Goal: Information Seeking & Learning: Learn about a topic

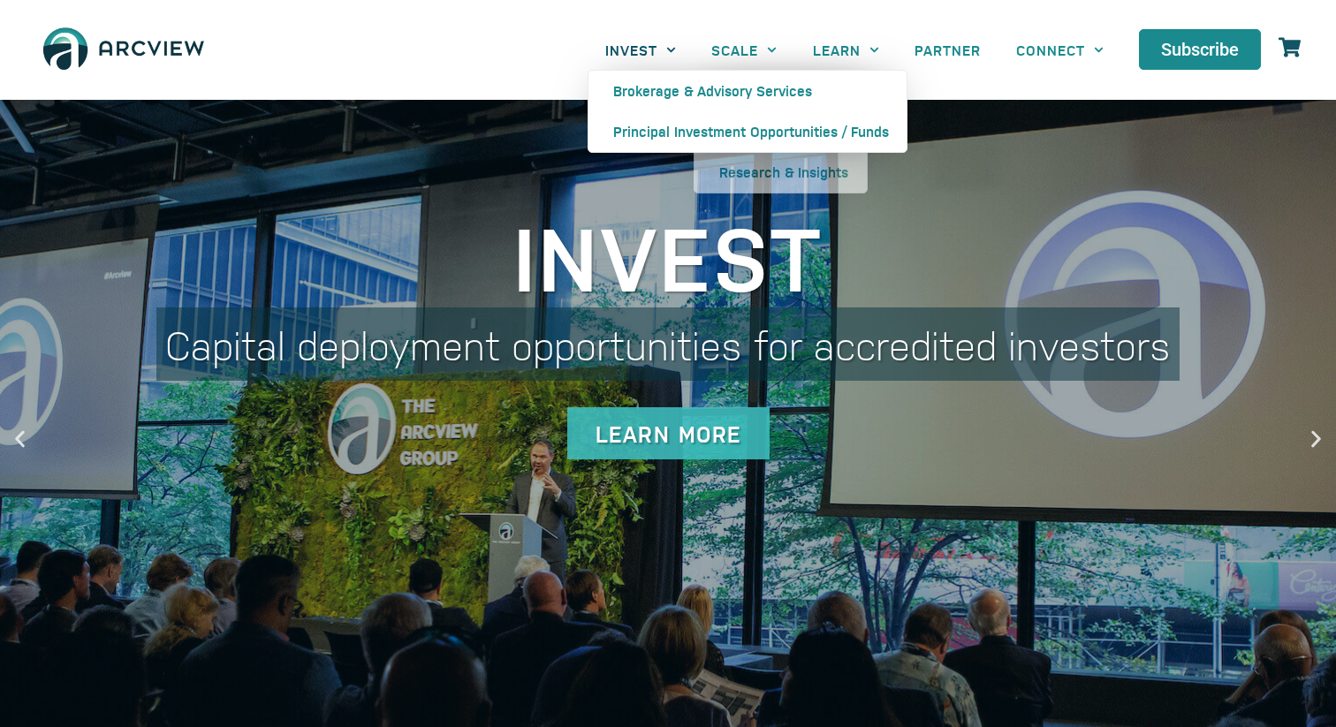
click at [667, 45] on icon "Menu" at bounding box center [671, 50] width 10 height 10
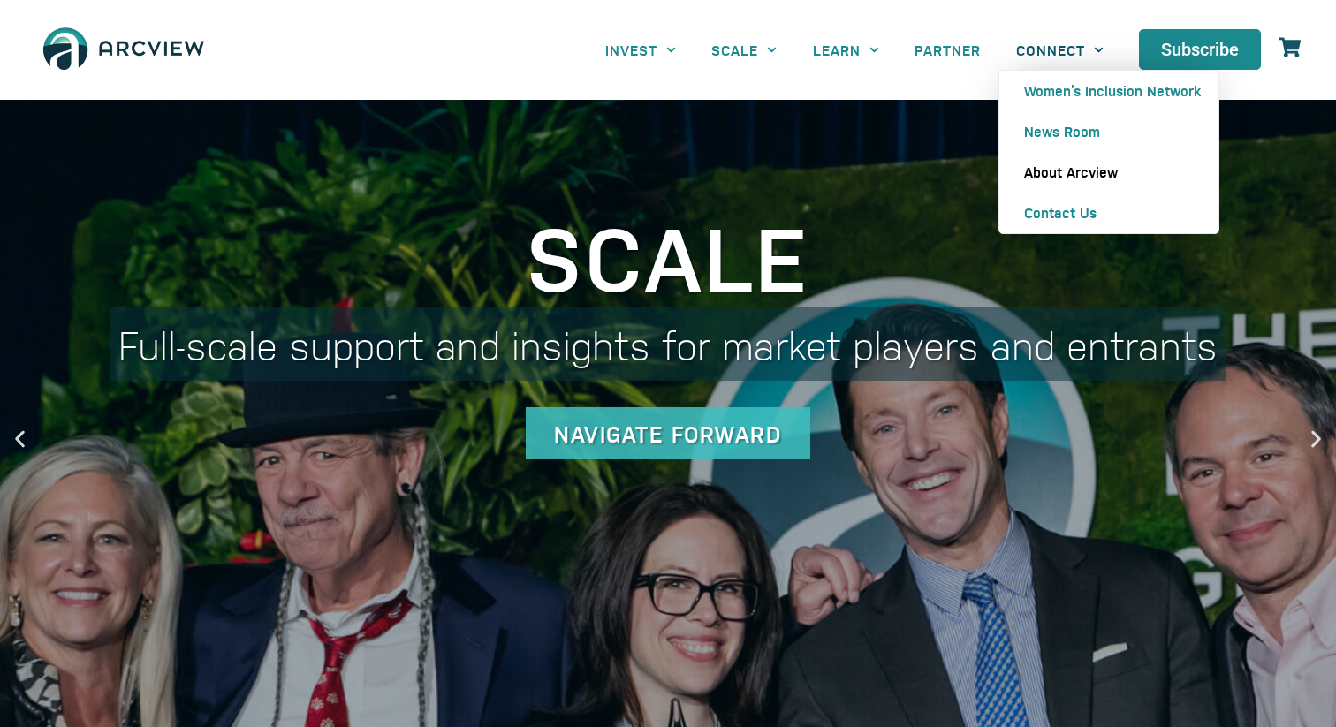
click at [1057, 174] on link "About Arcview" at bounding box center [1108, 172] width 219 height 41
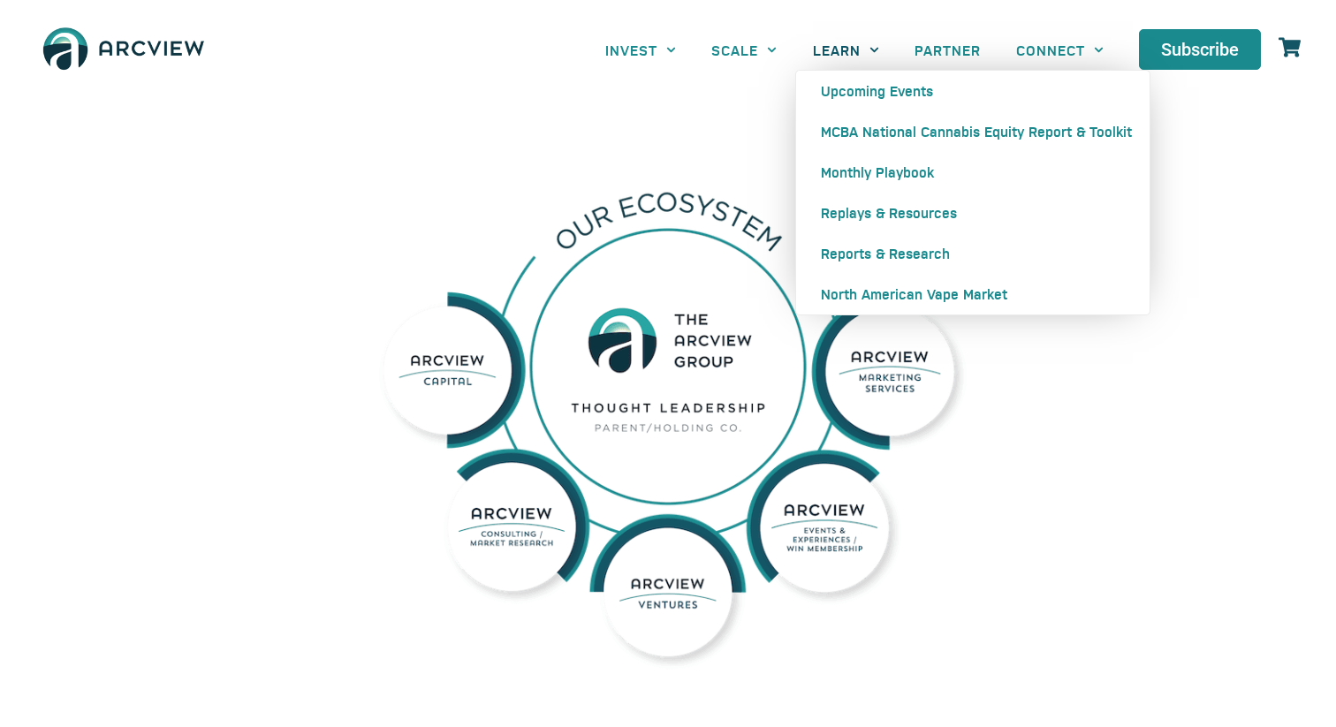
click at [836, 49] on link "LEARN" at bounding box center [846, 50] width 102 height 40
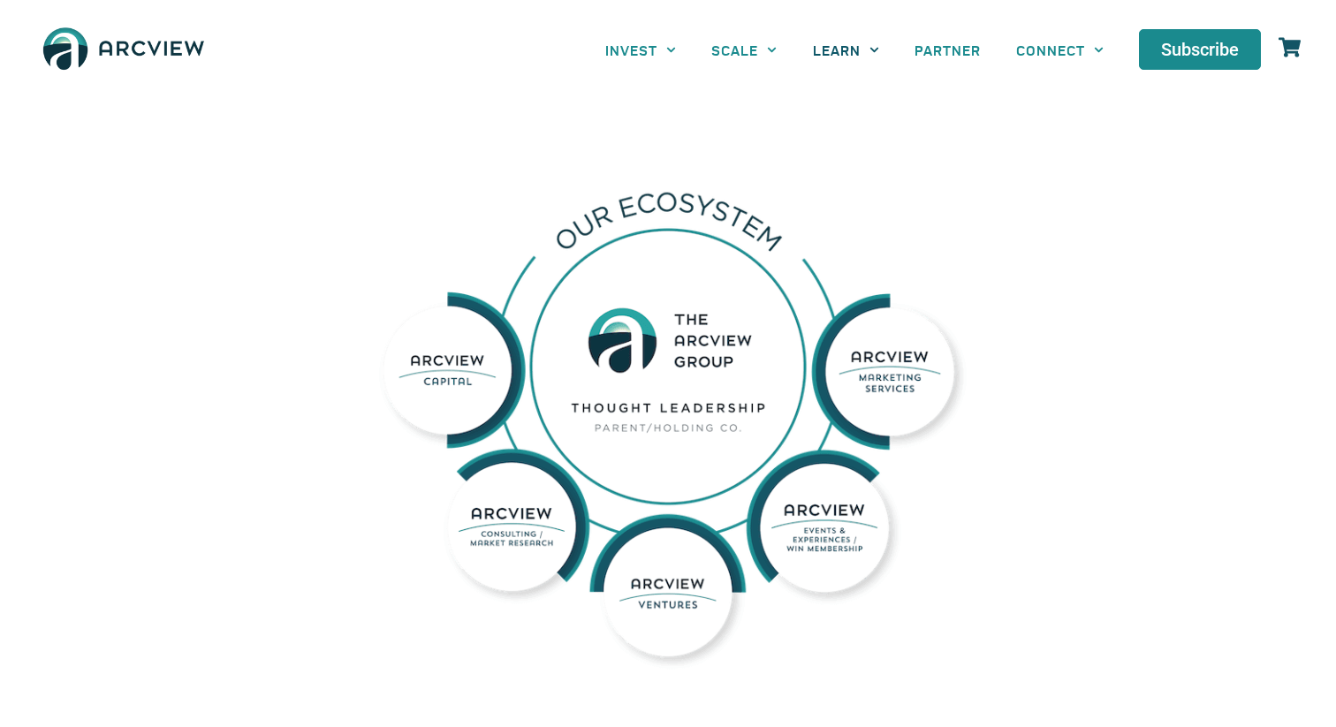
click at [836, 49] on link "LEARN" at bounding box center [846, 50] width 102 height 40
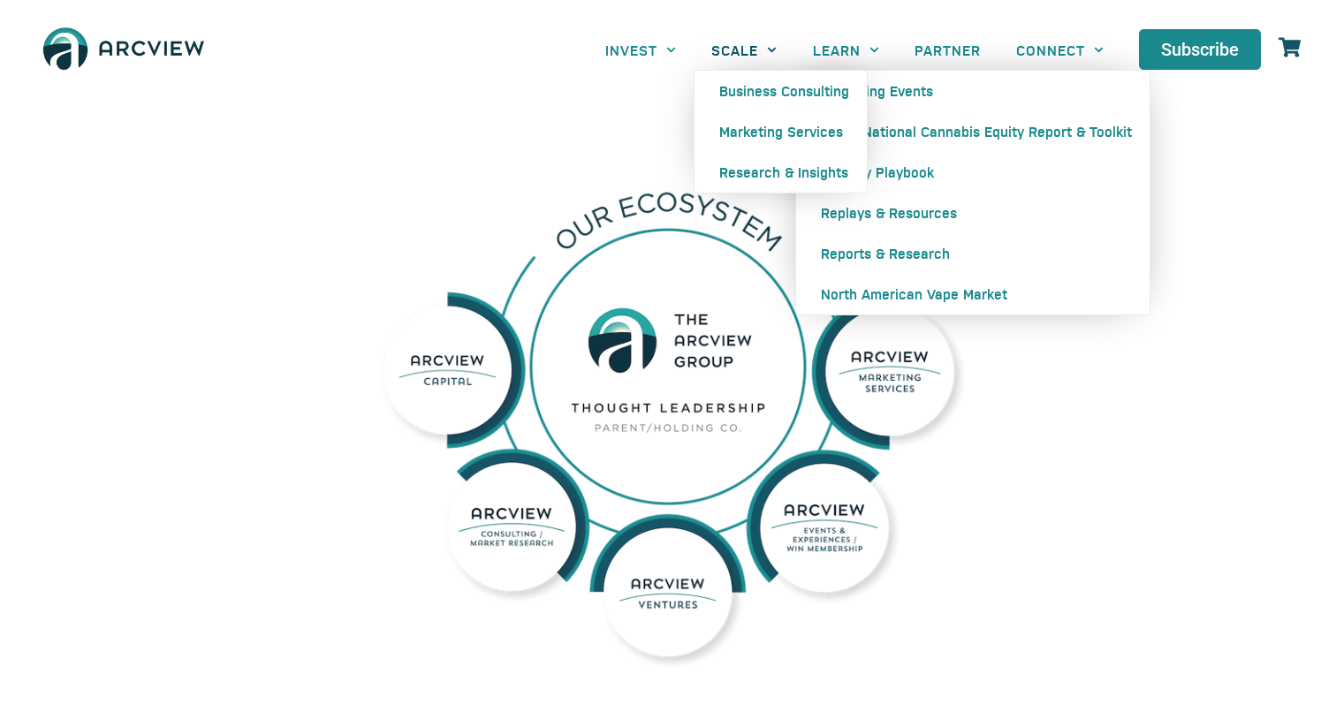
click at [749, 53] on link "SCALE" at bounding box center [744, 50] width 101 height 40
